Goal: Task Accomplishment & Management: Manage account settings

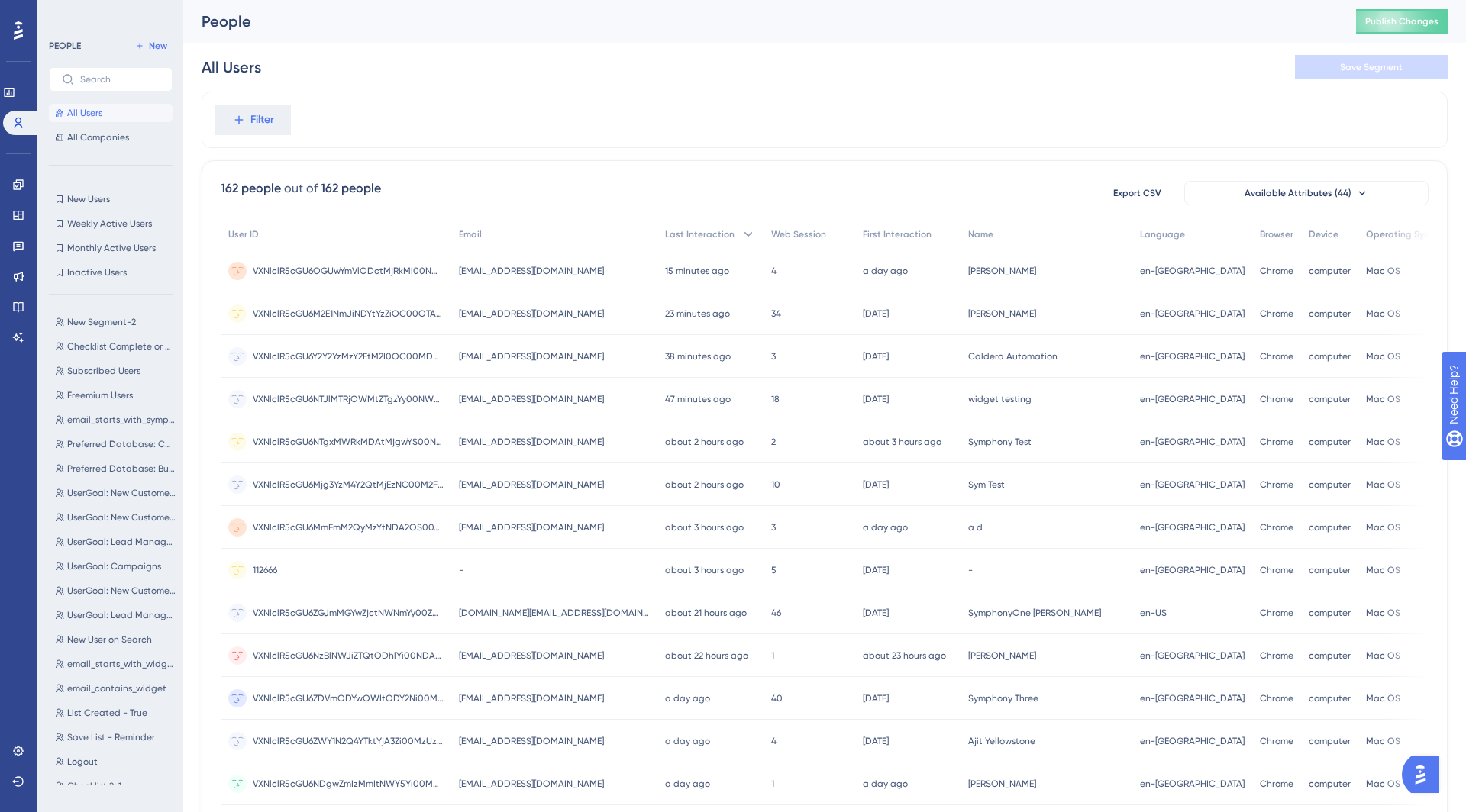
click at [100, 117] on span "All Users" at bounding box center [85, 113] width 35 height 12
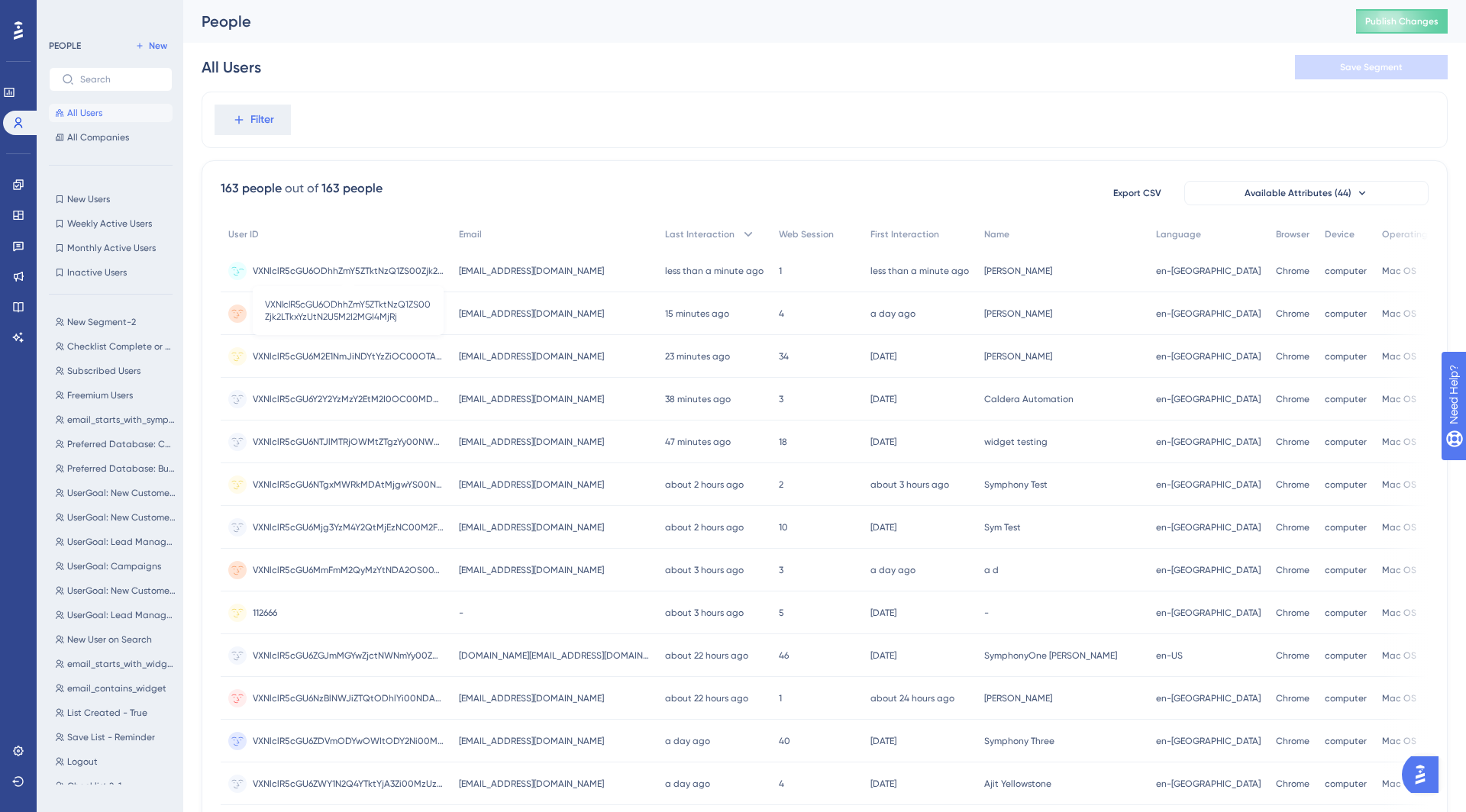
click at [359, 262] on div "VXNlclR5cGU6ODhhZmY5ZTktNzQ1ZS00Zjk2LTkxYzUtN2U5M2I2MGI4MjRj VXNlclR5cGU6ODhhZm…" at bounding box center [348, 271] width 191 height 43
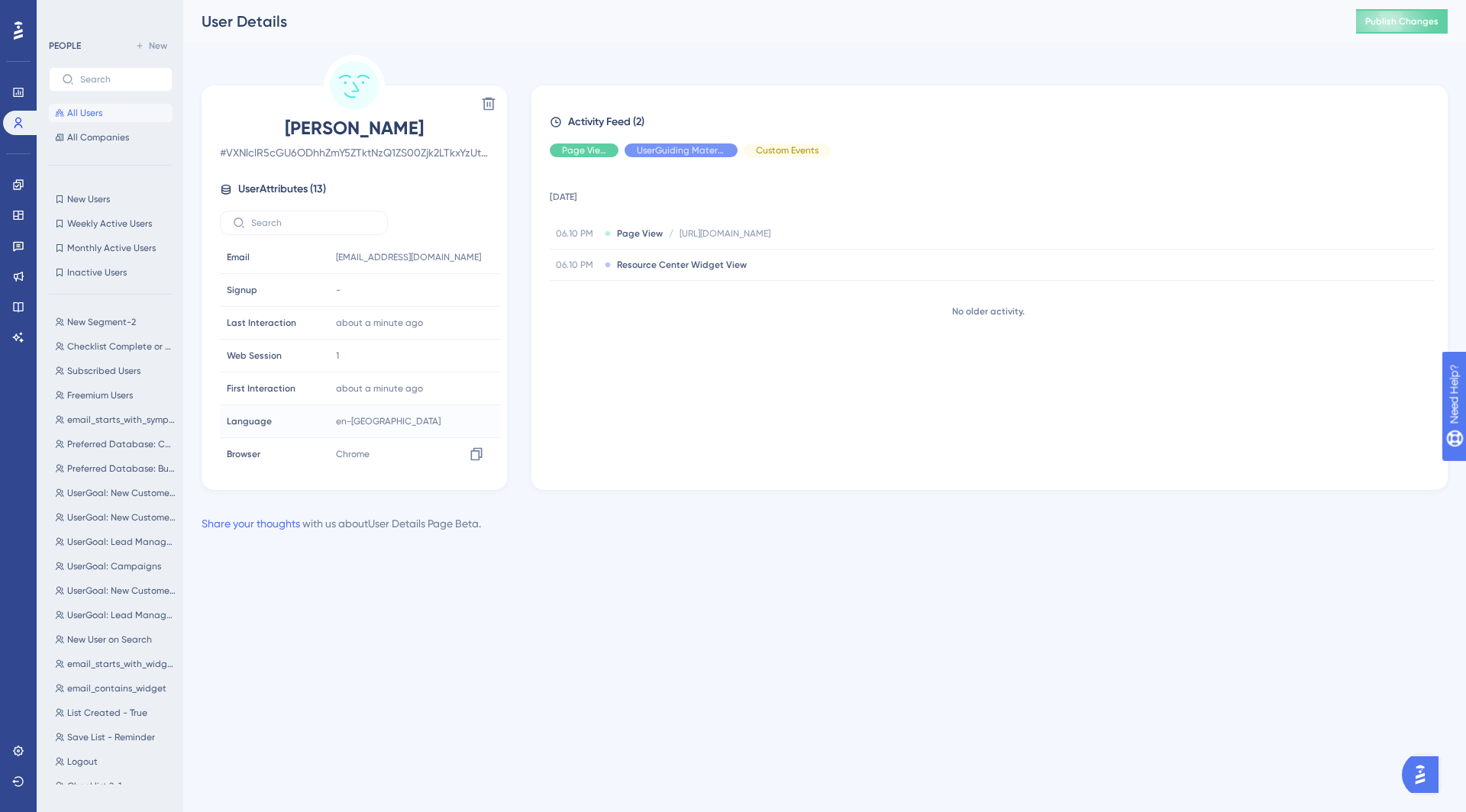
scroll to position [197, 0]
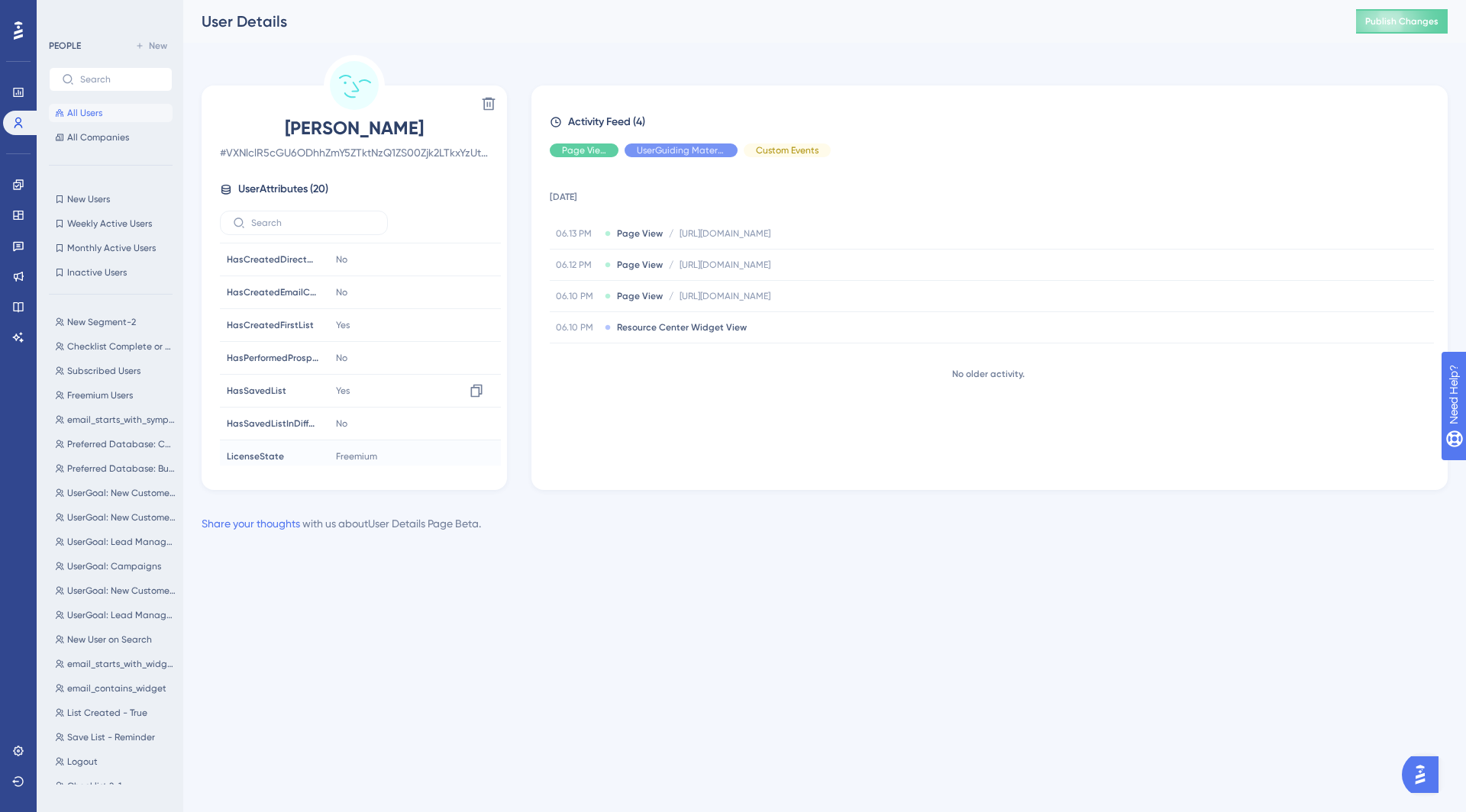
scroll to position [350, 0]
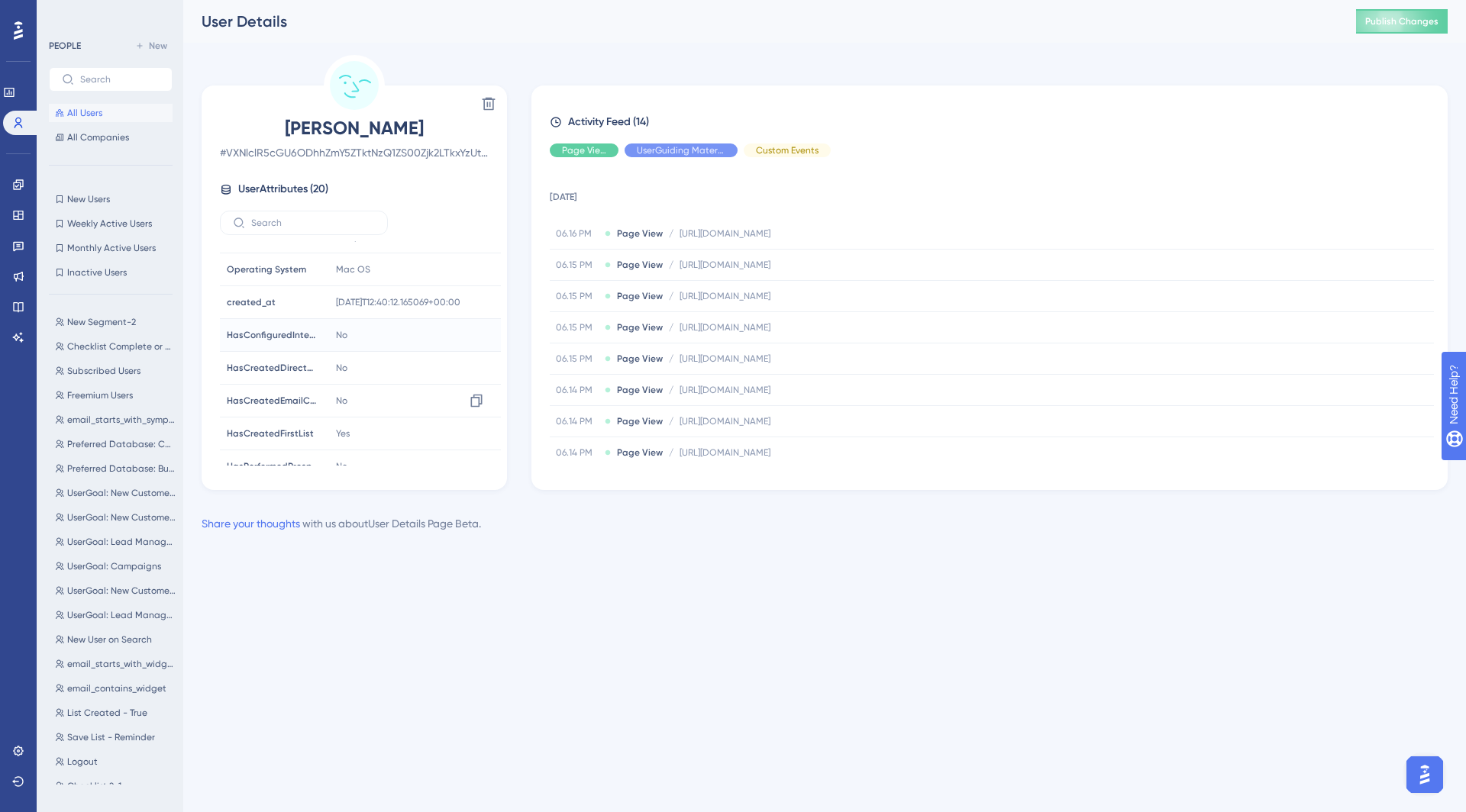
scroll to position [243, 0]
click at [664, 0] on html "Performance Users Engagement Widgets Feedback Product Updates Knowledge Base AI…" at bounding box center [733, 0] width 1466 height 0
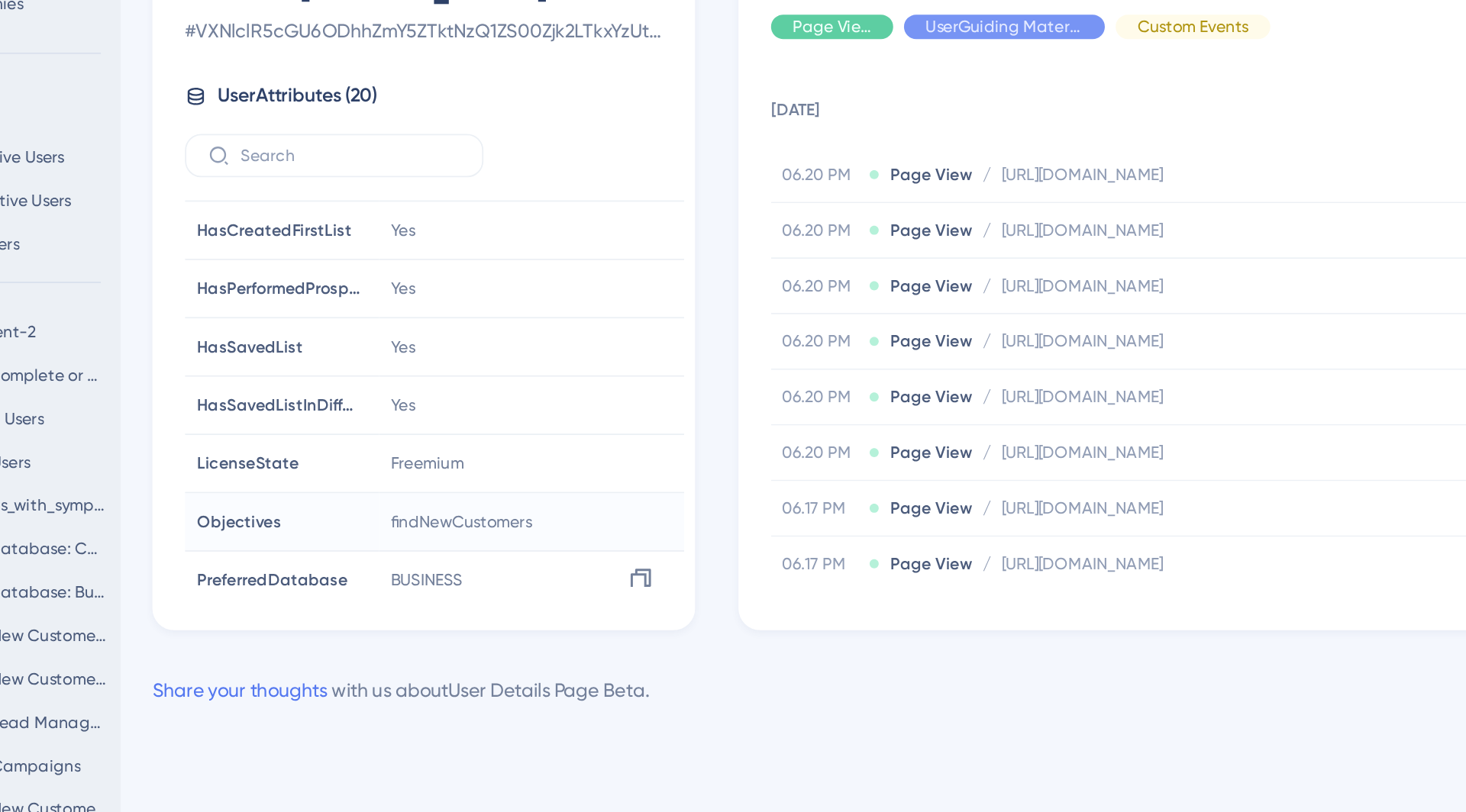
scroll to position [425, 0]
